Goal: Task Accomplishment & Management: Manage account settings

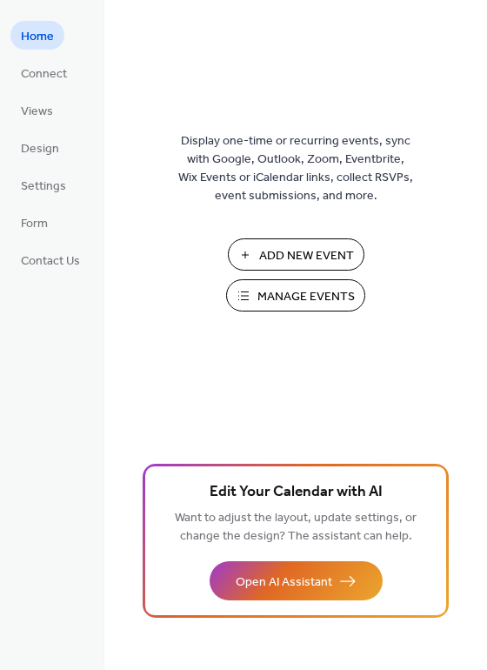
click at [279, 296] on span "Manage Events" at bounding box center [305, 297] width 97 height 18
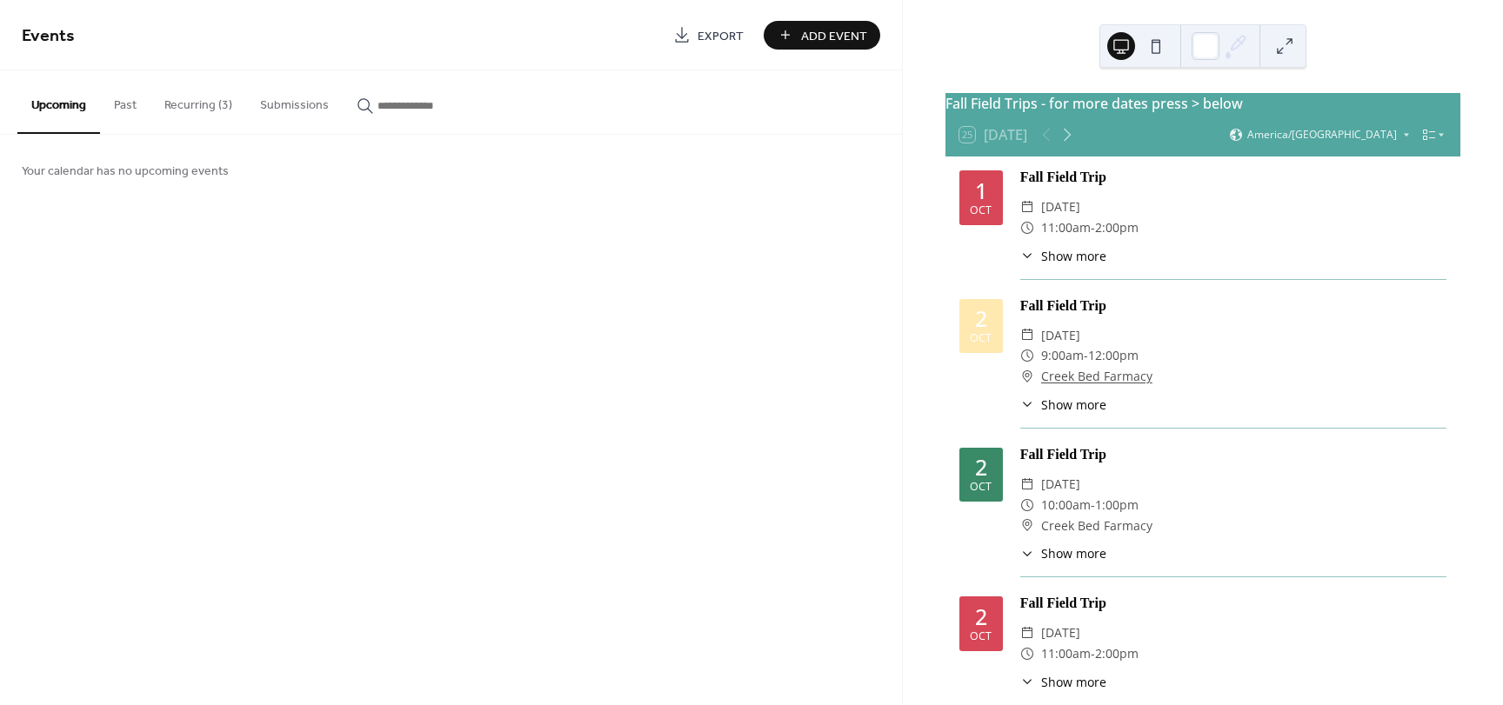
click at [201, 105] on button "Recurring (3)" at bounding box center [198, 101] width 96 height 62
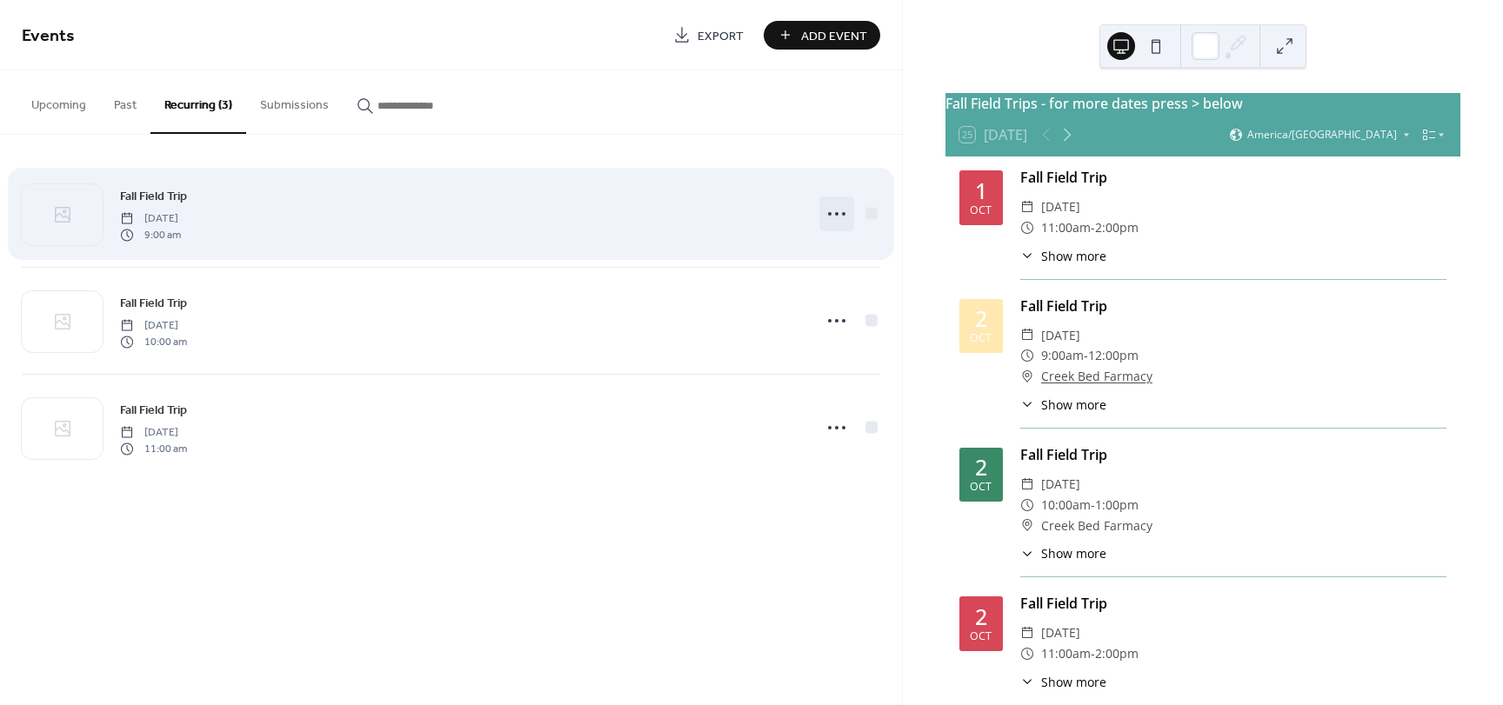
click at [835, 216] on icon at bounding box center [837, 214] width 28 height 28
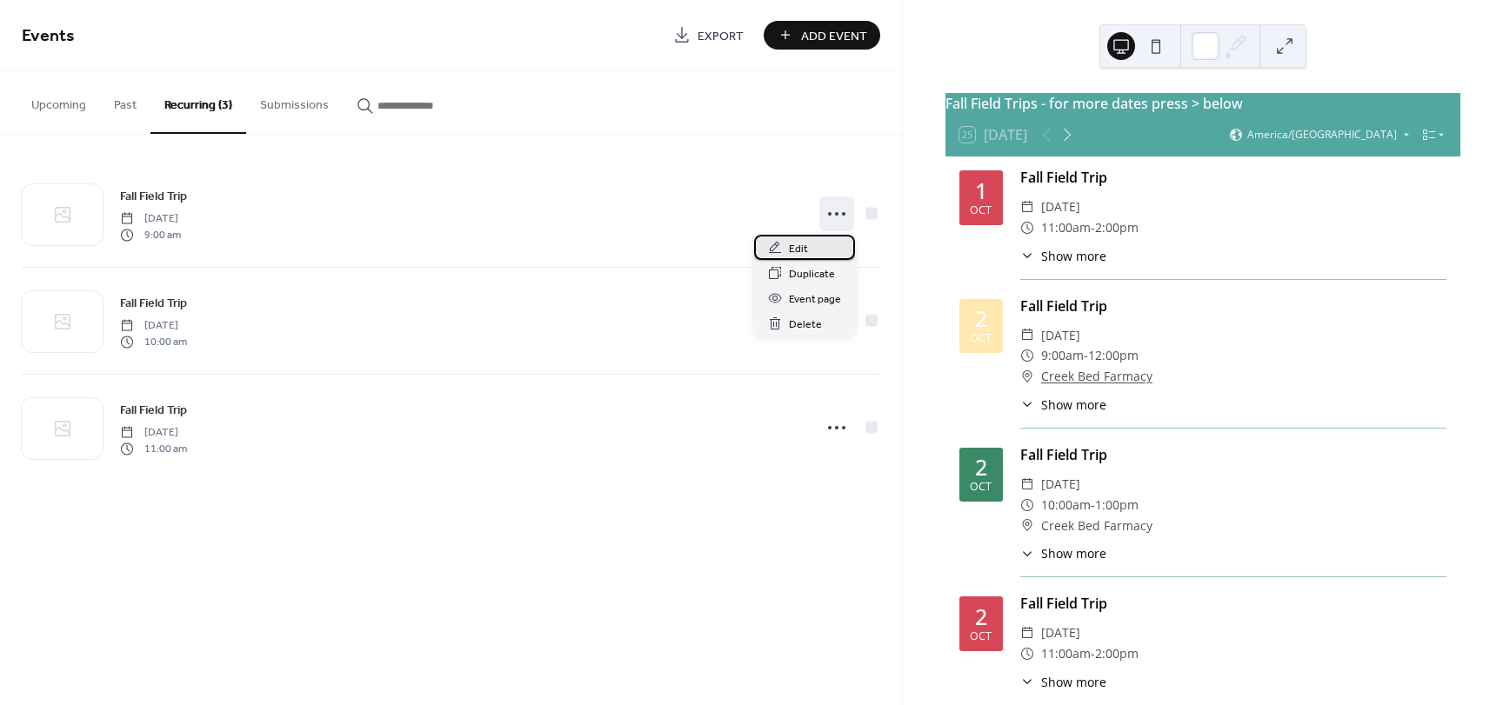
click at [808, 249] on div "Edit" at bounding box center [804, 247] width 101 height 25
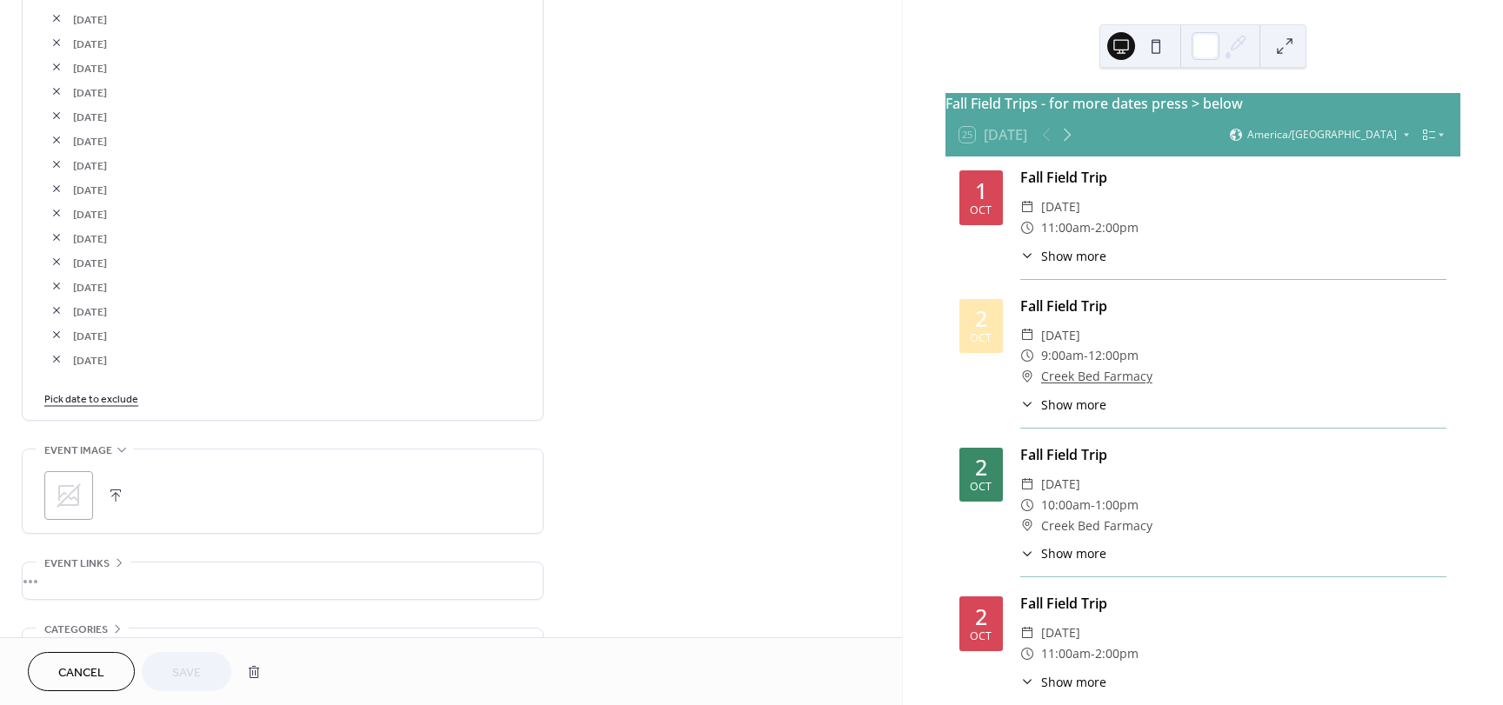
scroll to position [1251, 0]
click at [78, 396] on link "Pick date to exclude" at bounding box center [91, 393] width 94 height 18
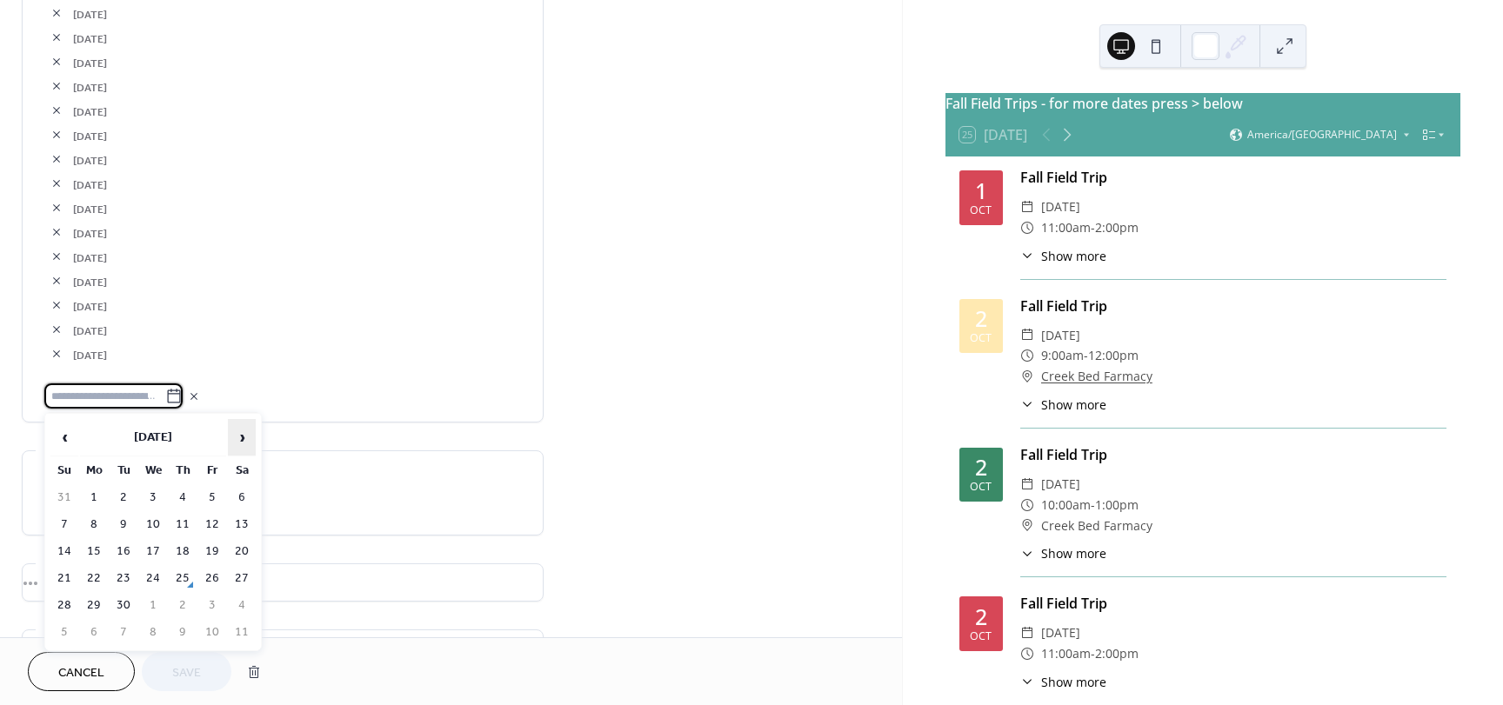
click at [243, 437] on span "›" at bounding box center [242, 437] width 26 height 35
click at [184, 530] on td "9" at bounding box center [183, 524] width 28 height 25
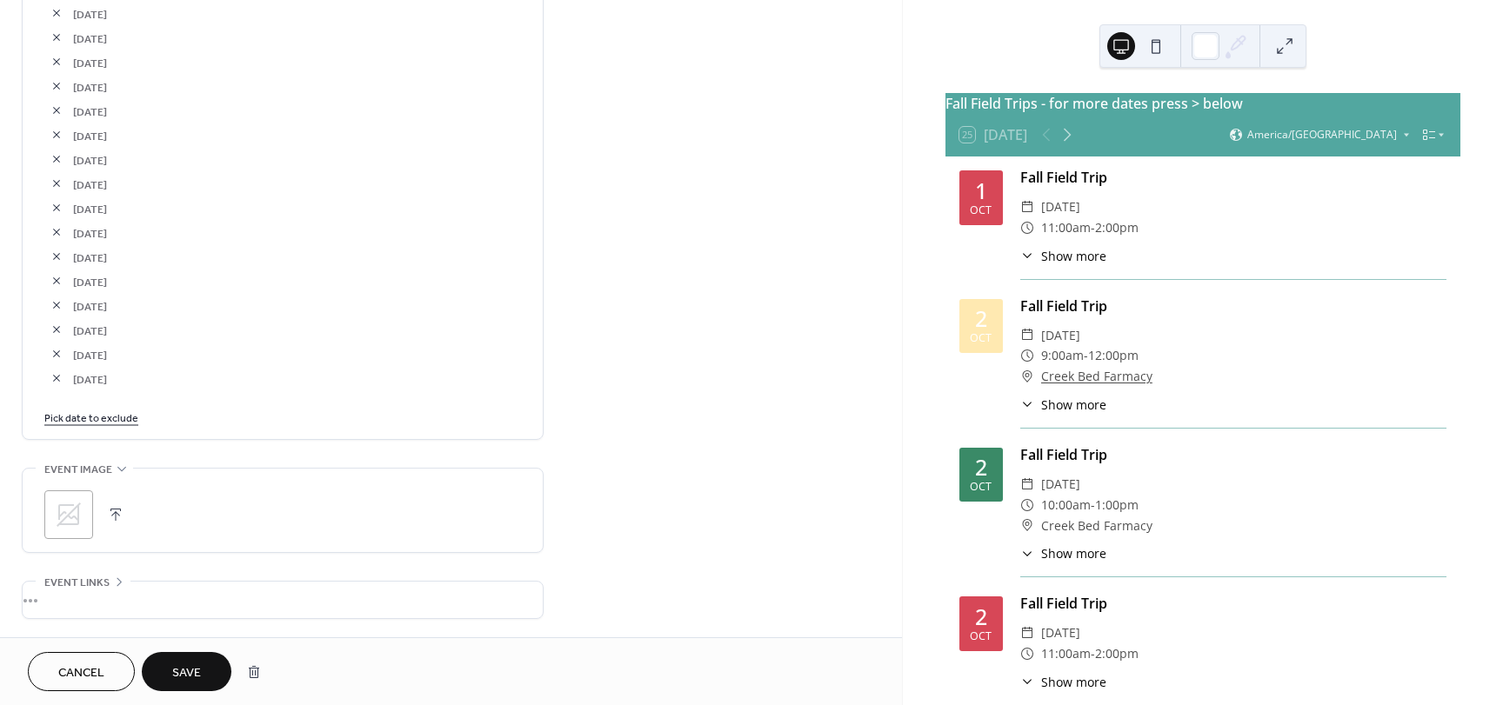
click at [186, 671] on span "Save" at bounding box center [186, 673] width 29 height 18
